Goal: Information Seeking & Learning: Learn about a topic

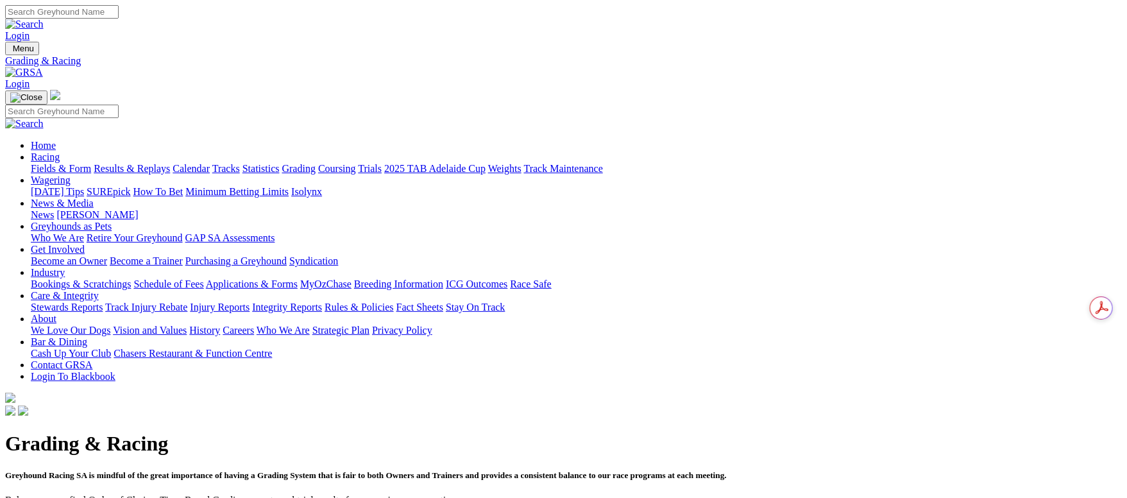
click at [91, 163] on link "Fields & Form" at bounding box center [61, 168] width 60 height 11
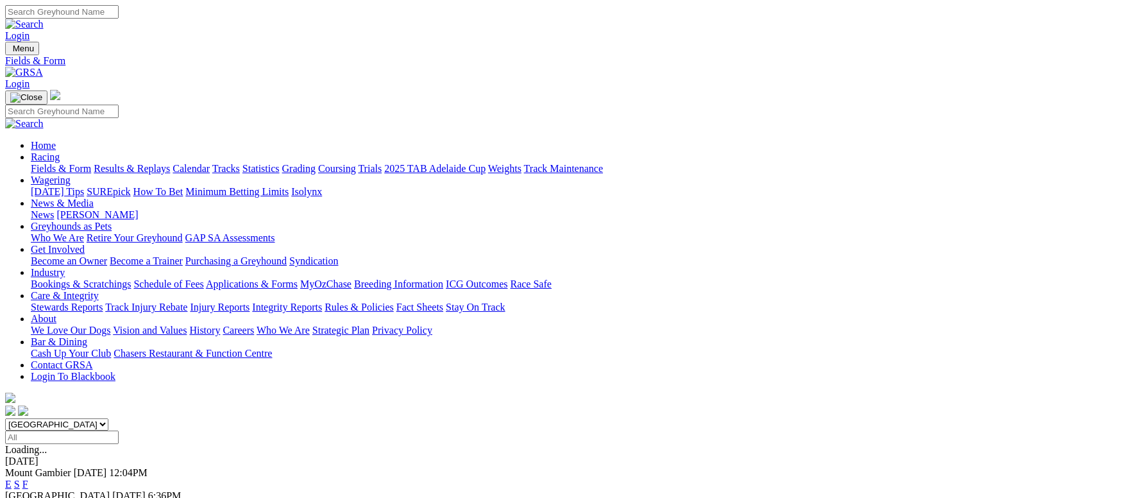
scroll to position [192, 0]
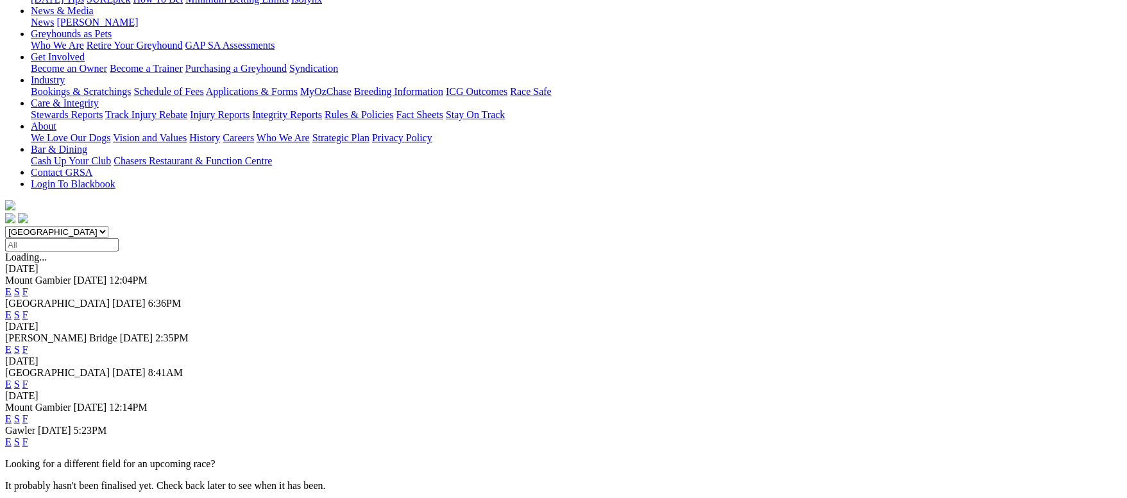
click at [28, 309] on link "F" at bounding box center [25, 314] width 6 height 11
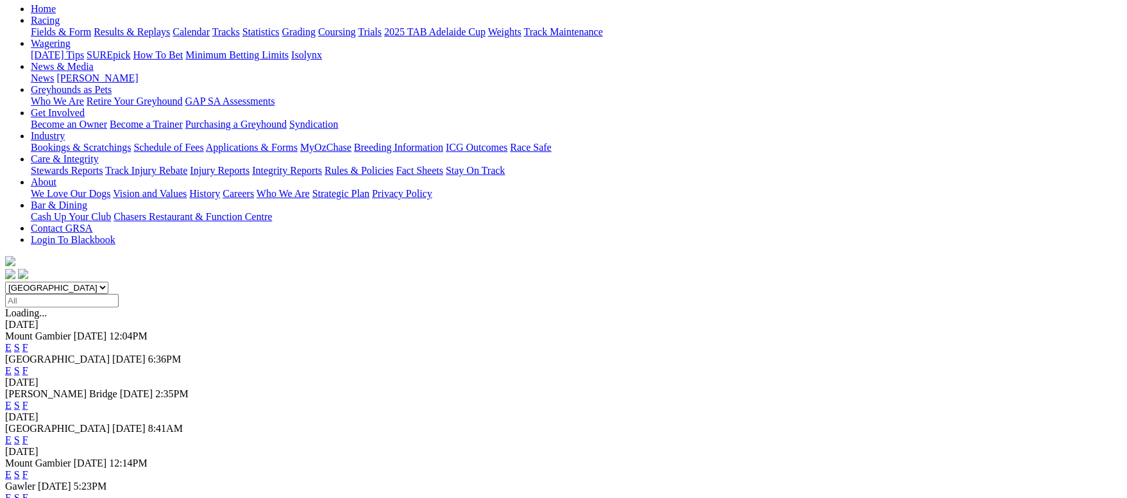
scroll to position [96, 0]
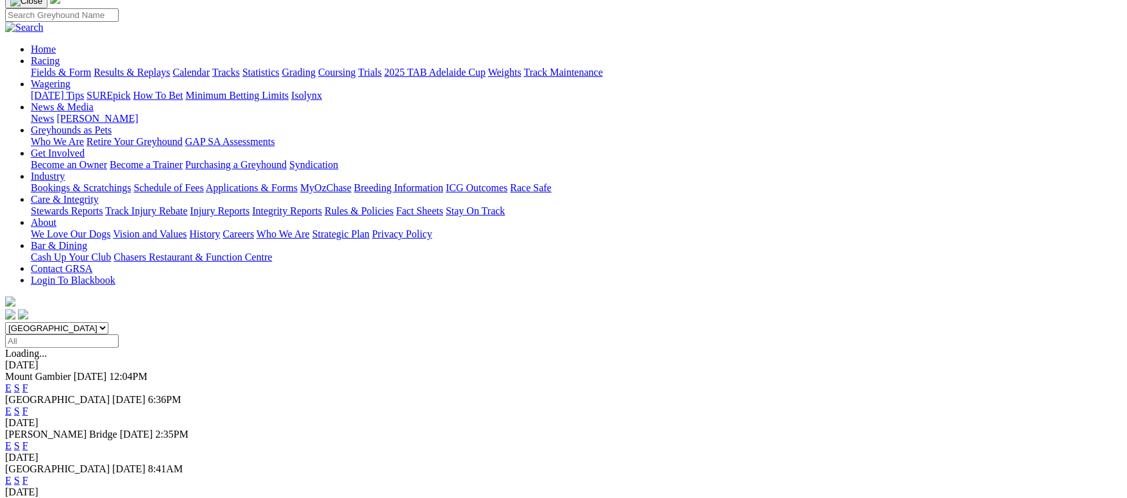
click at [28, 475] on link "F" at bounding box center [25, 480] width 6 height 11
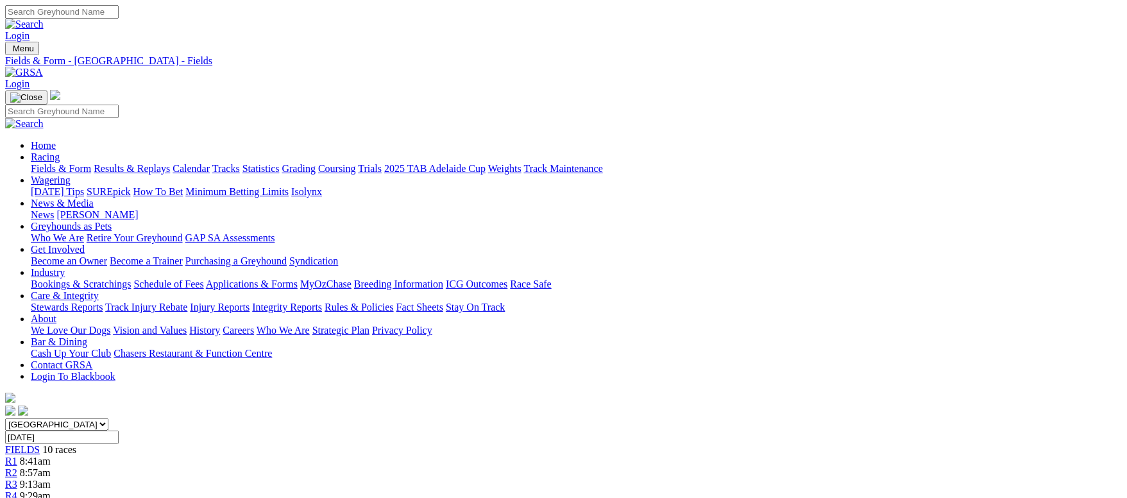
click at [316, 163] on link "Grading" at bounding box center [298, 168] width 33 height 11
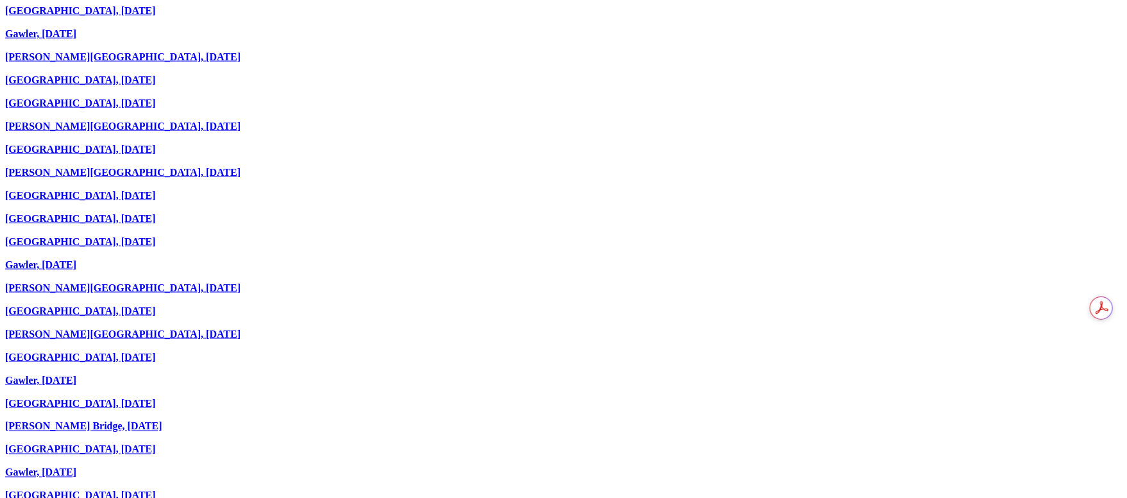
scroll to position [1347, 0]
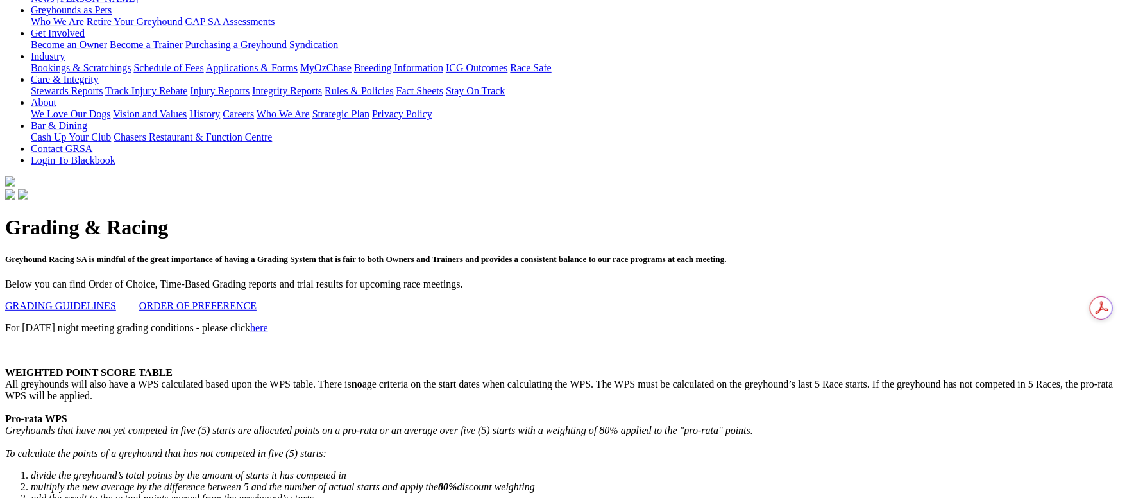
scroll to position [0, 0]
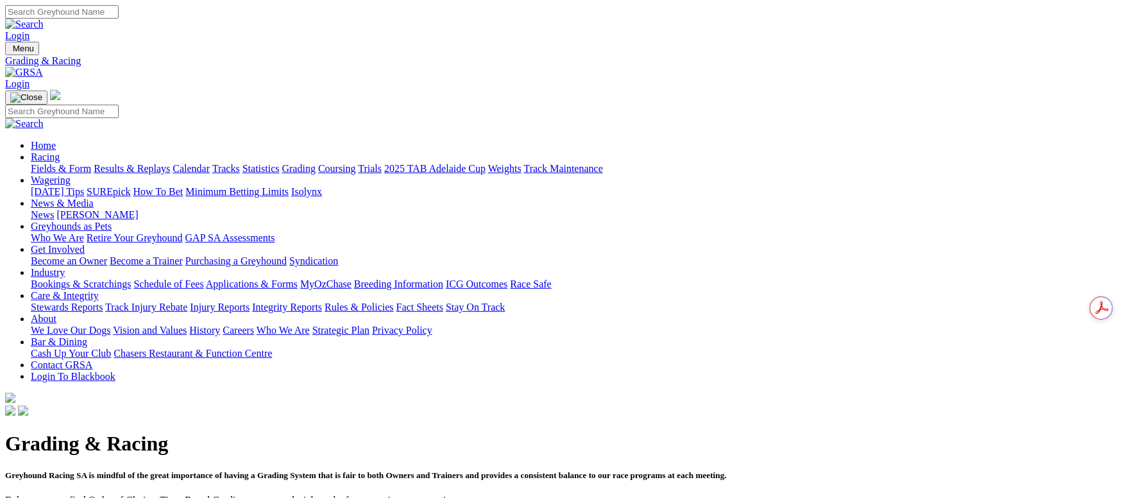
click at [91, 163] on link "Fields & Form" at bounding box center [61, 168] width 60 height 11
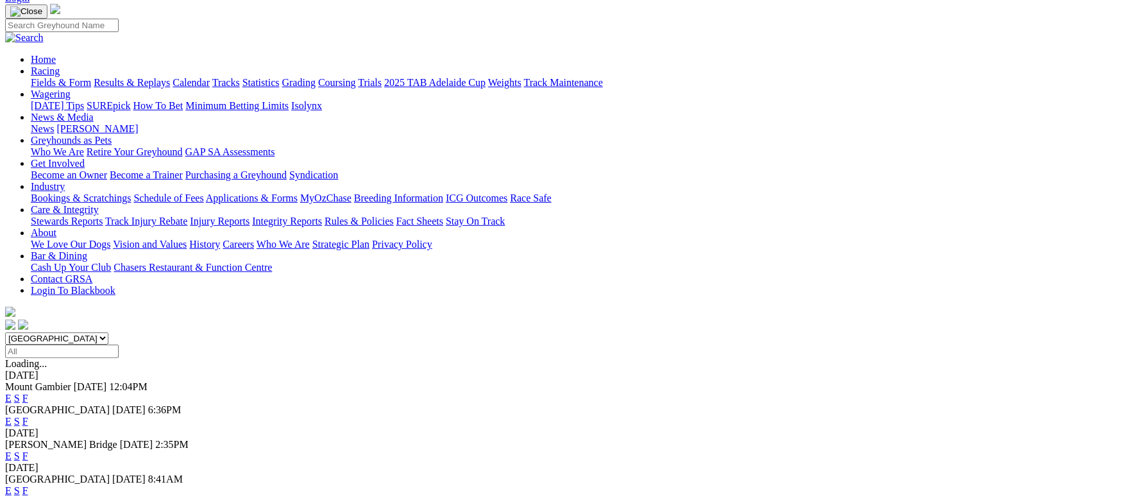
scroll to position [192, 0]
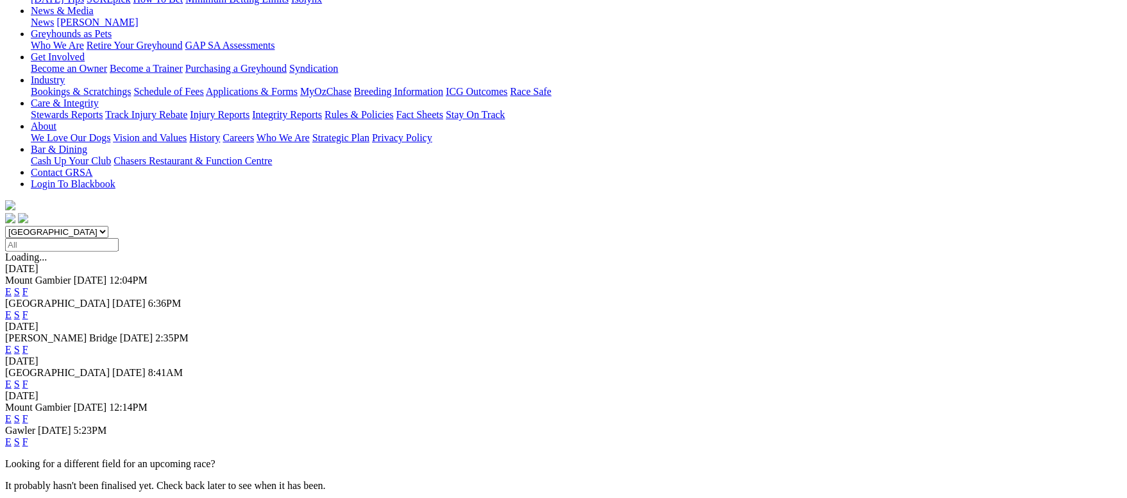
click at [28, 344] on link "F" at bounding box center [25, 349] width 6 height 11
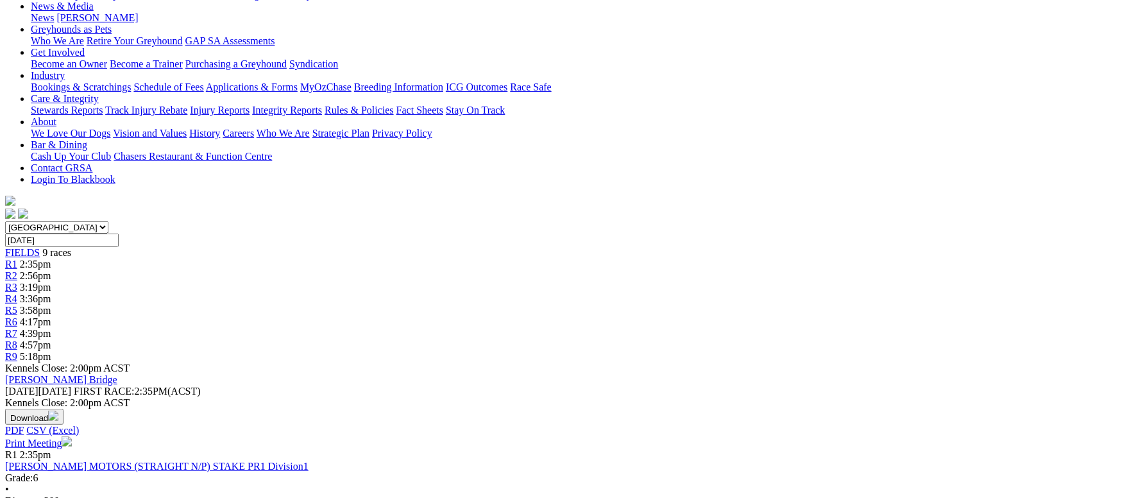
scroll to position [288, 0]
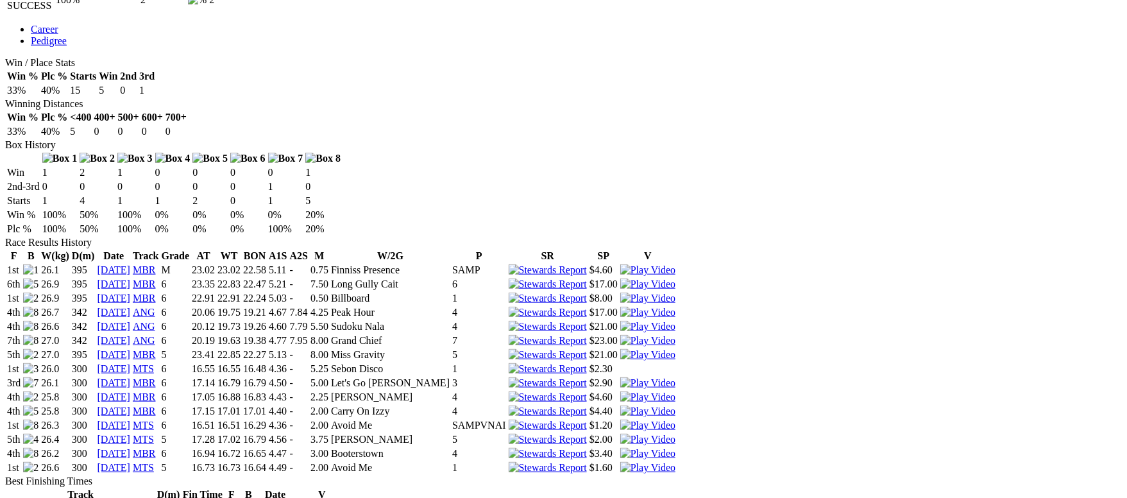
scroll to position [674, 0]
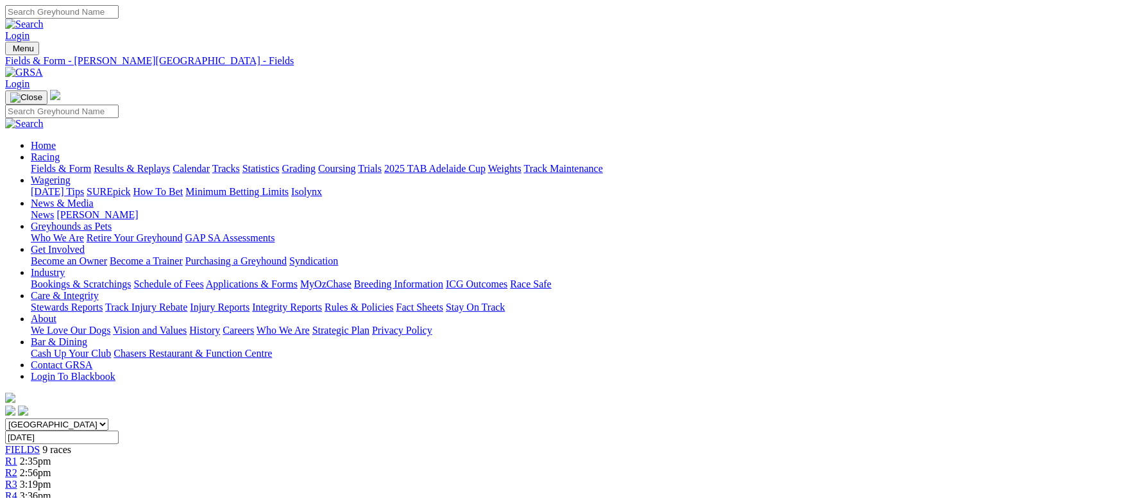
click at [91, 163] on link "Fields & Form" at bounding box center [61, 168] width 60 height 11
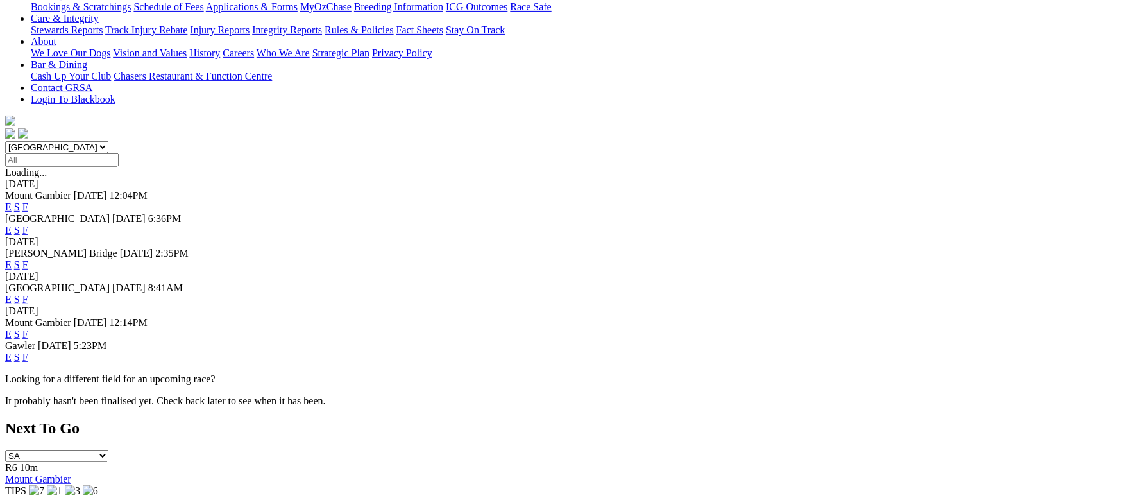
scroll to position [288, 0]
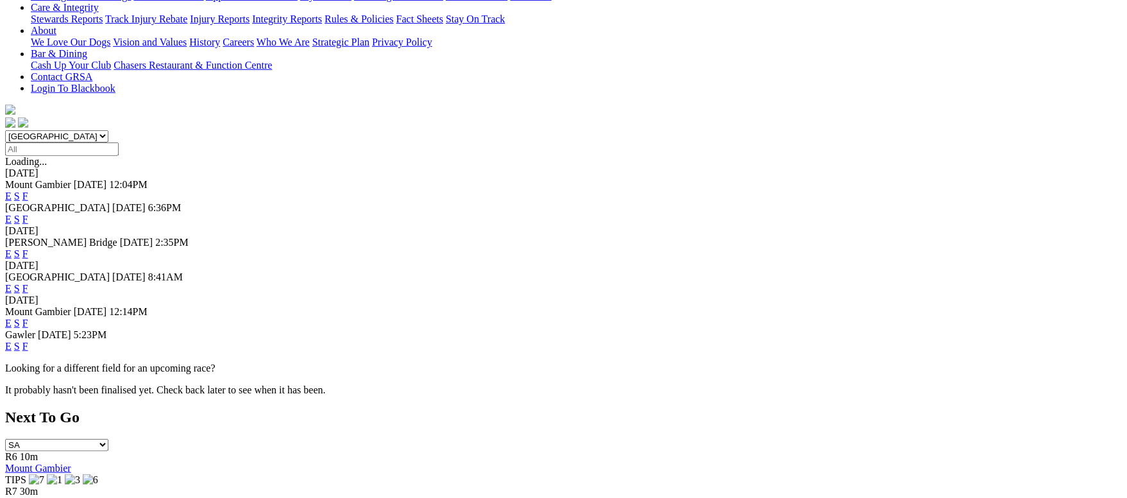
click at [28, 341] on link "F" at bounding box center [25, 346] width 6 height 11
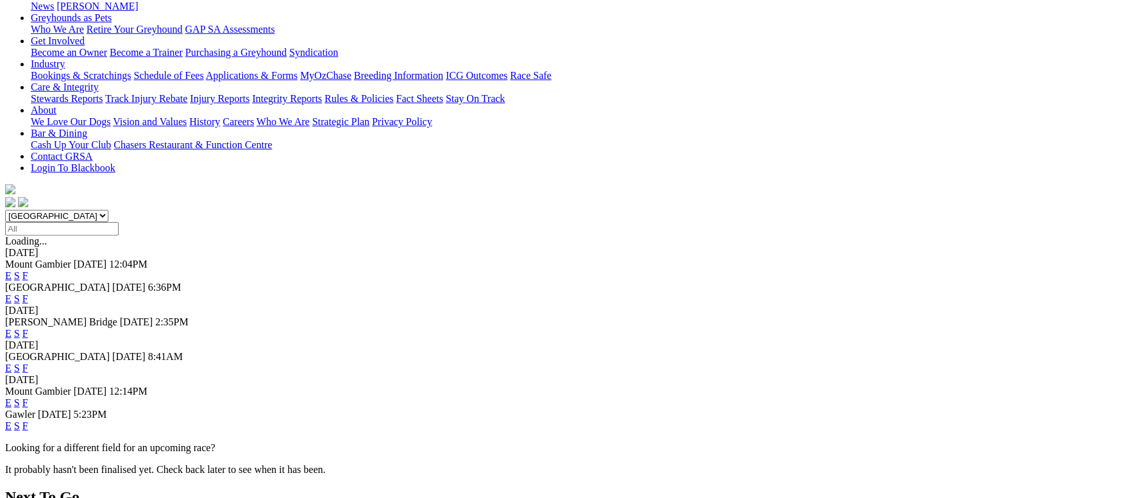
scroll to position [192, 0]
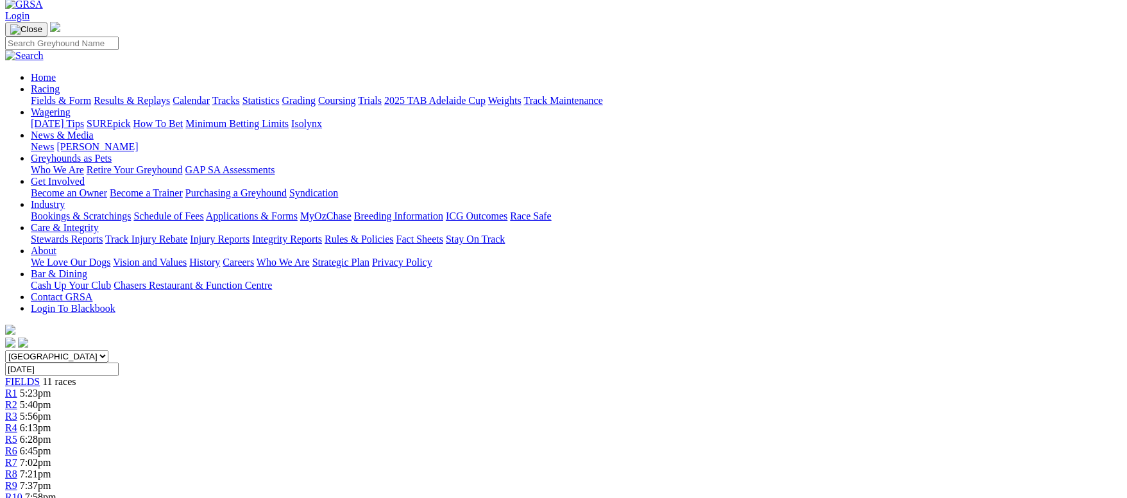
scroll to position [96, 0]
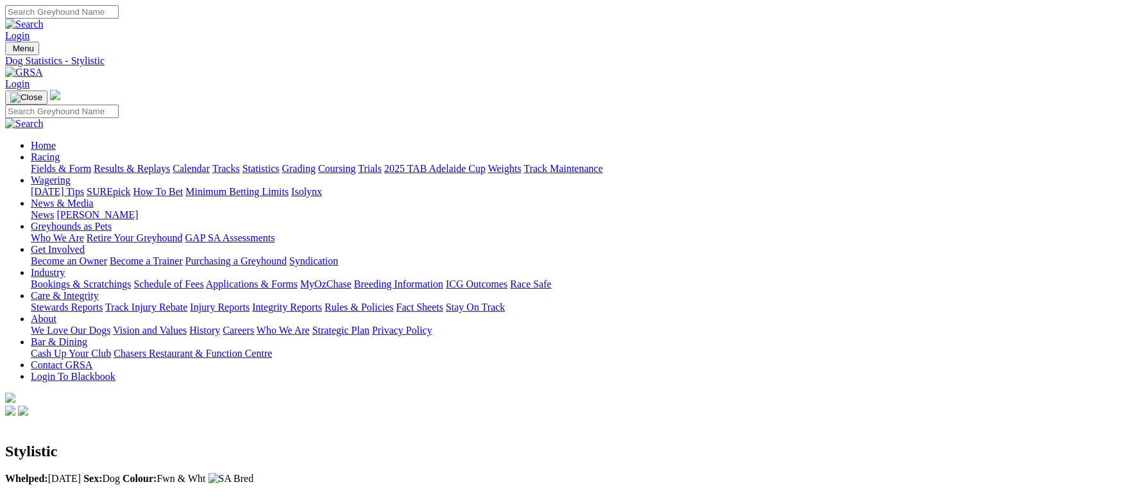
click at [91, 163] on link "Fields & Form" at bounding box center [61, 168] width 60 height 11
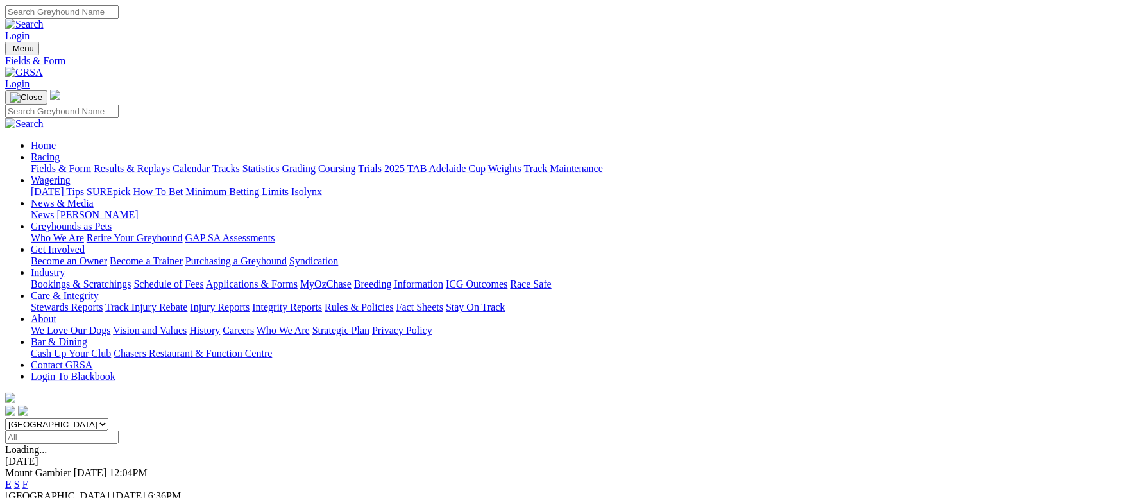
click at [84, 163] on link "Fields & Form" at bounding box center [61, 168] width 60 height 11
click at [91, 163] on link "Fields & Form" at bounding box center [61, 168] width 60 height 11
click at [28, 479] on link "F" at bounding box center [25, 484] width 6 height 11
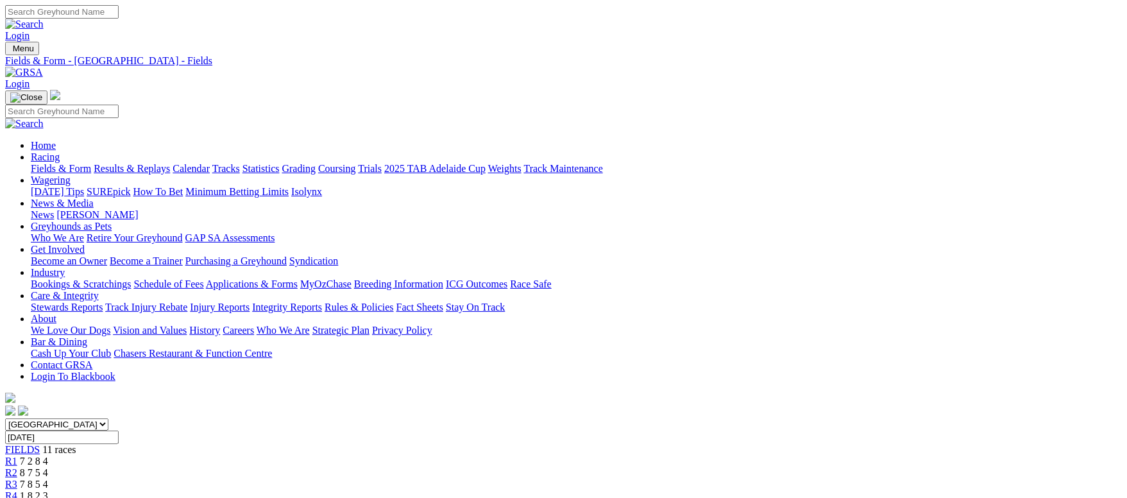
click at [90, 163] on link "Fields & Form" at bounding box center [61, 168] width 60 height 11
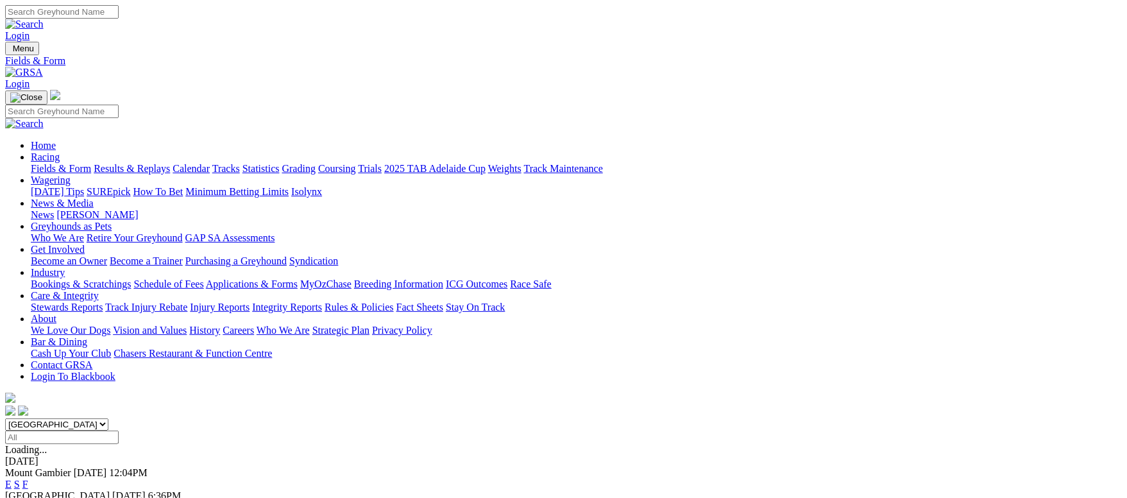
scroll to position [288, 0]
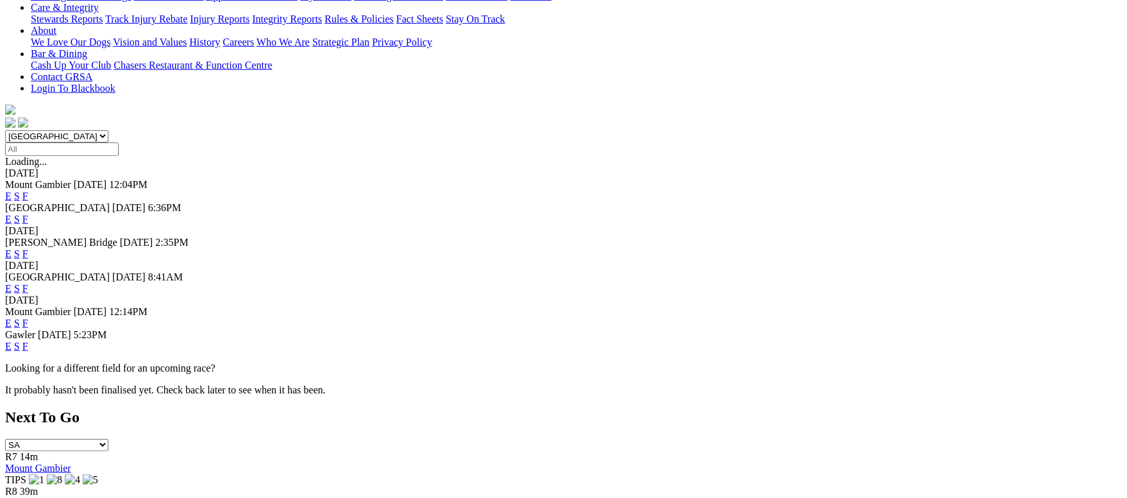
click at [28, 283] on link "F" at bounding box center [25, 288] width 6 height 11
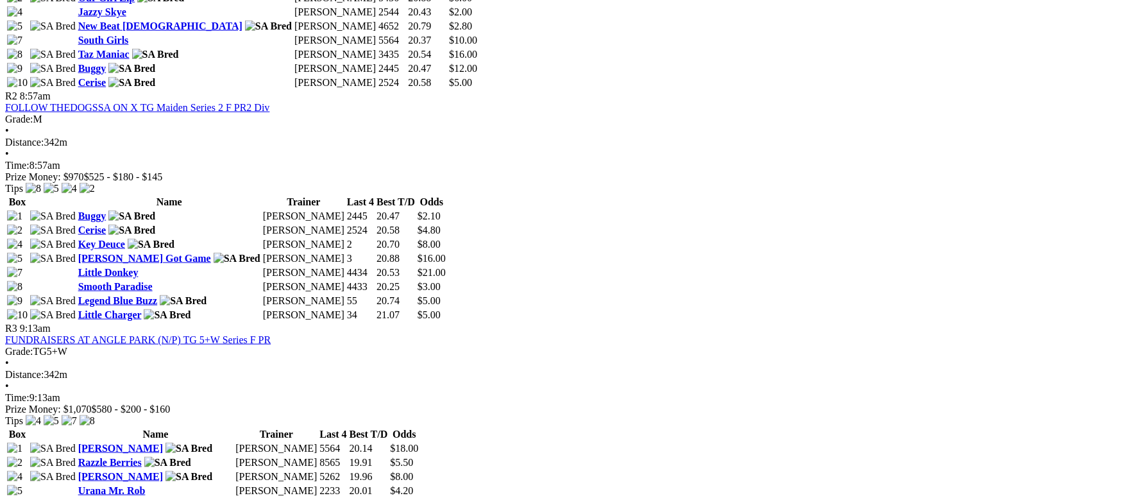
scroll to position [674, 0]
